Goal: Task Accomplishment & Management: Use online tool/utility

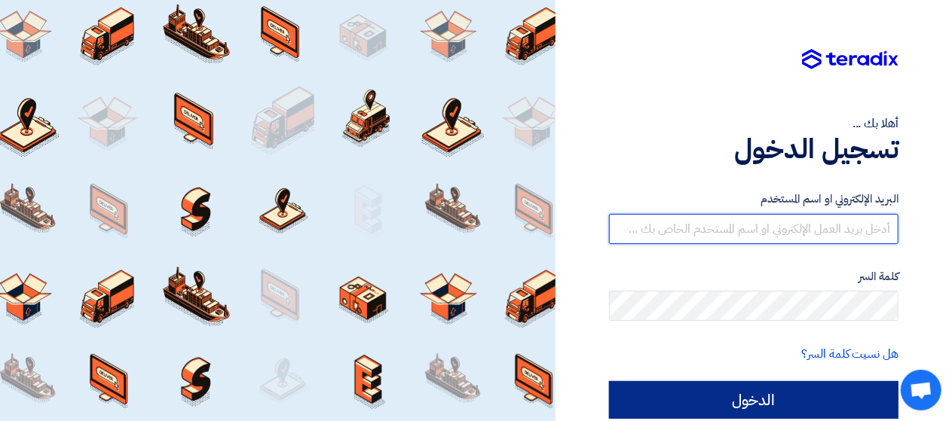
type input "[DOMAIN_NAME][EMAIL_ADDRESS][DOMAIN_NAME]"
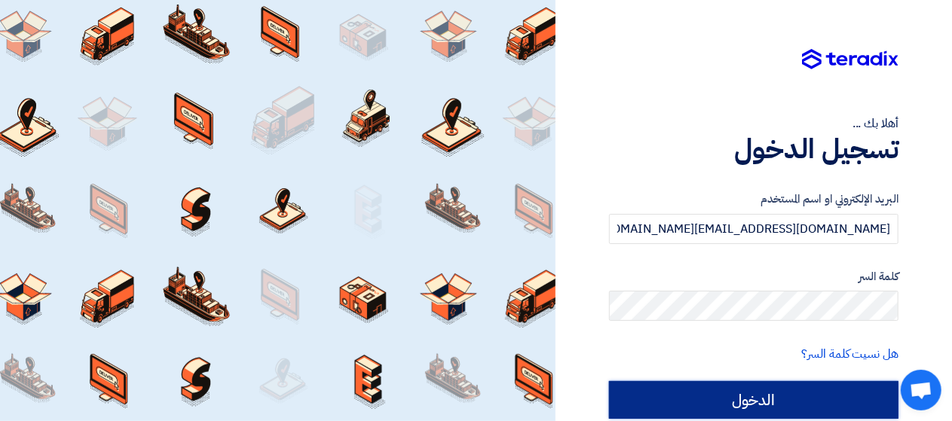
click at [805, 398] on input "الدخول" at bounding box center [753, 400] width 289 height 38
click at [791, 403] on input "الدخول" at bounding box center [753, 400] width 289 height 38
click at [769, 400] on input "الدخول" at bounding box center [753, 400] width 289 height 38
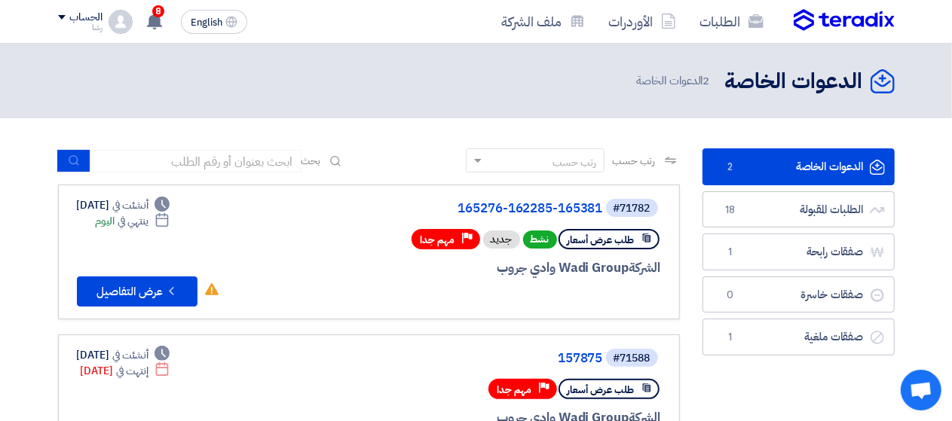
click at [360, 277] on div "#71782 165276-162285-165381 طلب عرض أسعار نشط جديد Priority مهم جدا الشركة Wadi…" at bounding box center [479, 251] width 363 height 109
click at [320, 281] on div "#71782 165276-162285-165381 طلب عرض أسعار نشط جديد Priority مهم جدا الشركة Wadi…" at bounding box center [479, 251] width 363 height 109
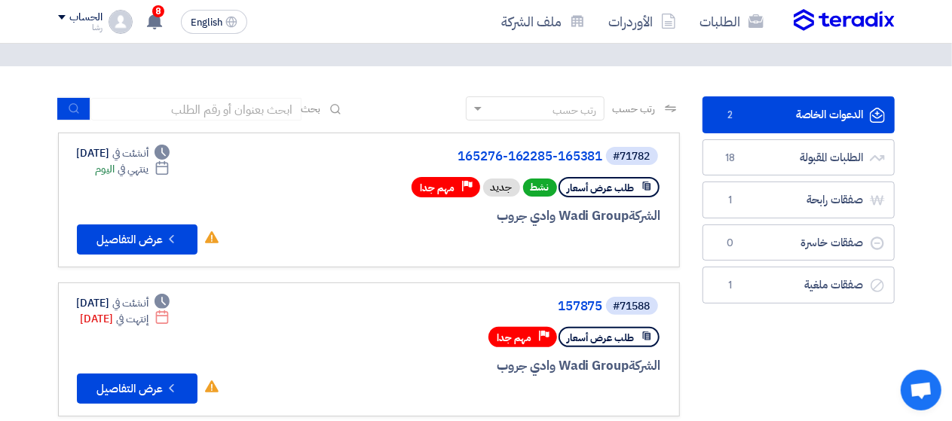
scroll to position [75, 0]
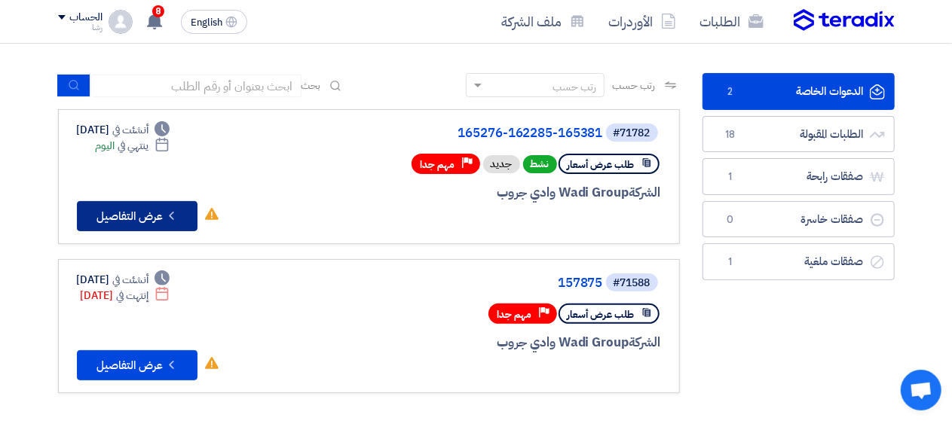
click at [114, 221] on button "Check details عرض التفاصيل" at bounding box center [137, 216] width 121 height 30
